Goal: Use online tool/utility: Utilize a website feature to perform a specific function

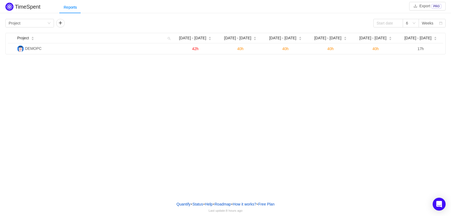
click at [248, 95] on div "TimeSpent Export PRO Reports Group by Project 6 Weeks Project [DATE] [DATE] - […" at bounding box center [225, 98] width 451 height 197
